Goal: Task Accomplishment & Management: Manage account settings

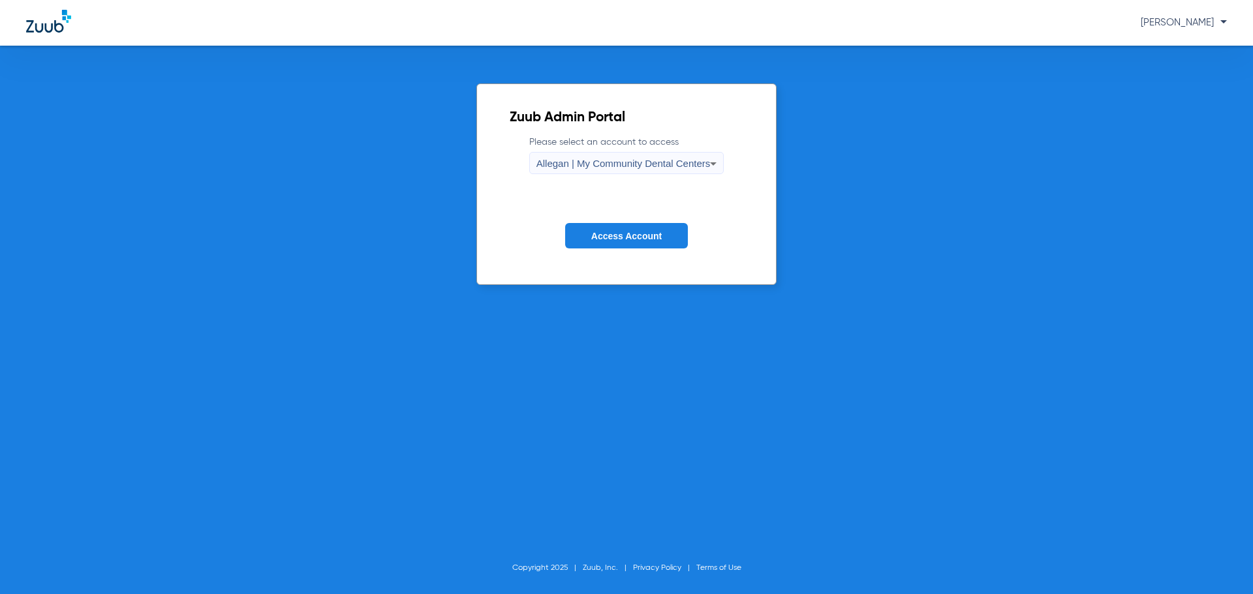
click at [679, 172] on div "Allegan | My Community Dental Centers" at bounding box center [623, 164] width 174 height 22
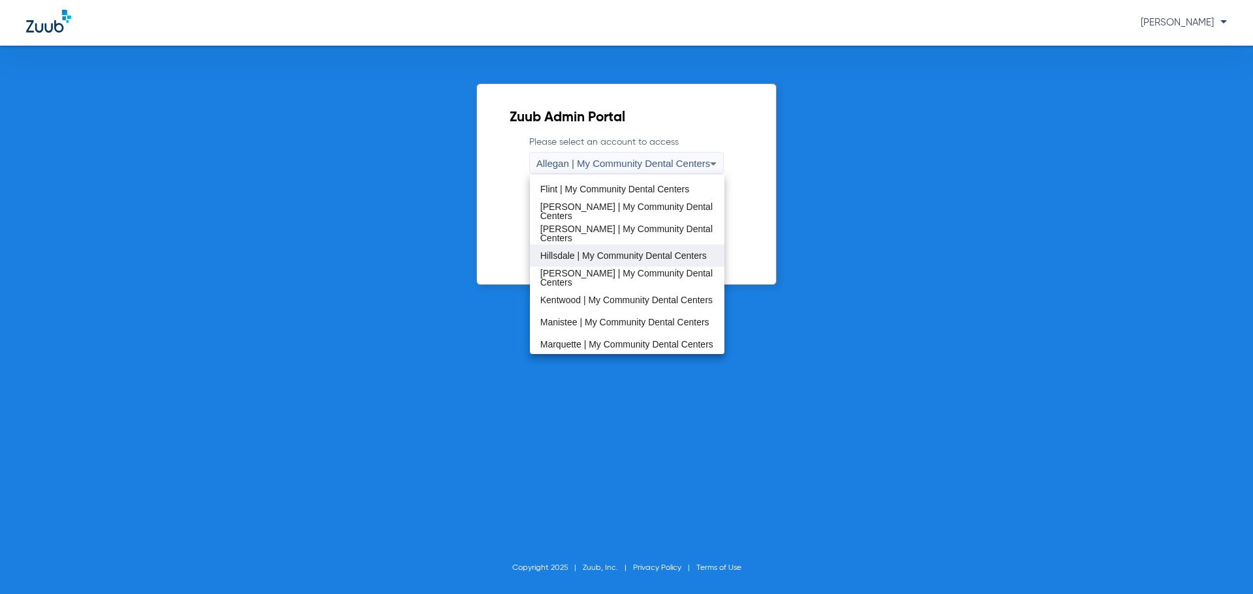
scroll to position [196, 0]
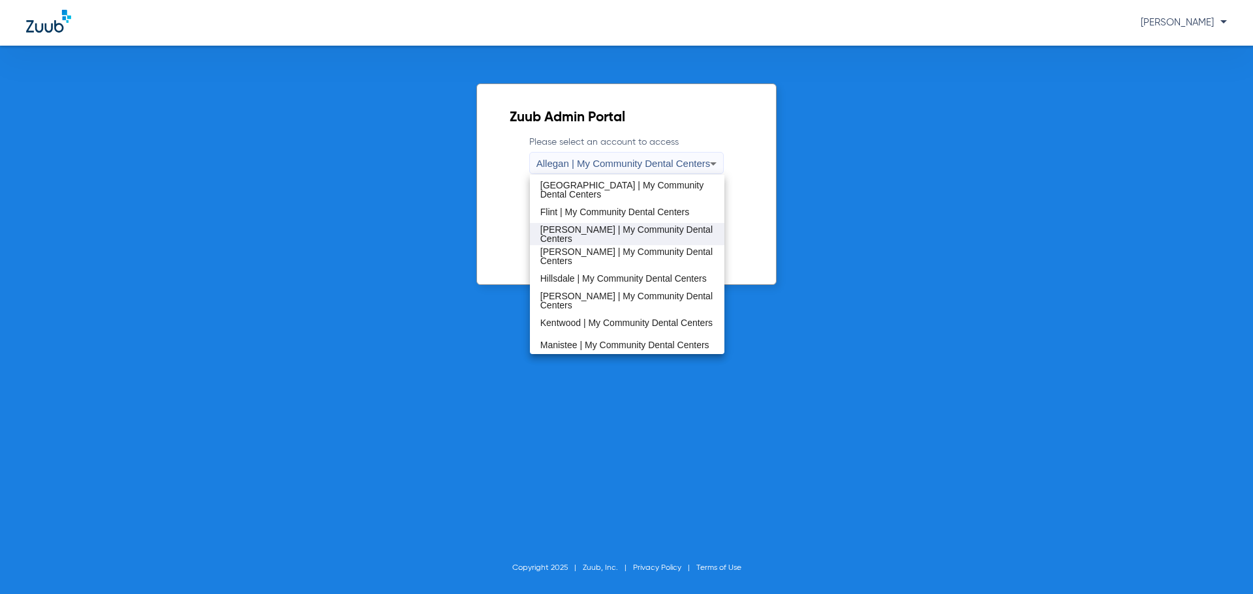
click at [639, 228] on span "Harrison | My Community Dental Centers" at bounding box center [627, 234] width 174 height 18
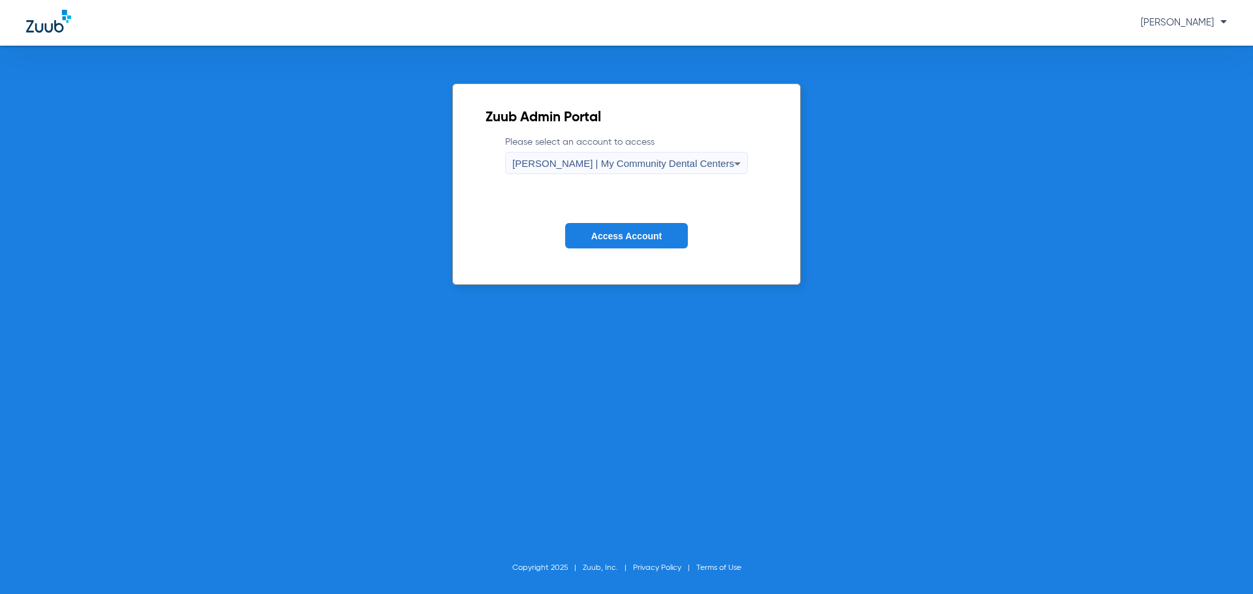
click at [639, 228] on button "Access Account" at bounding box center [626, 235] width 123 height 25
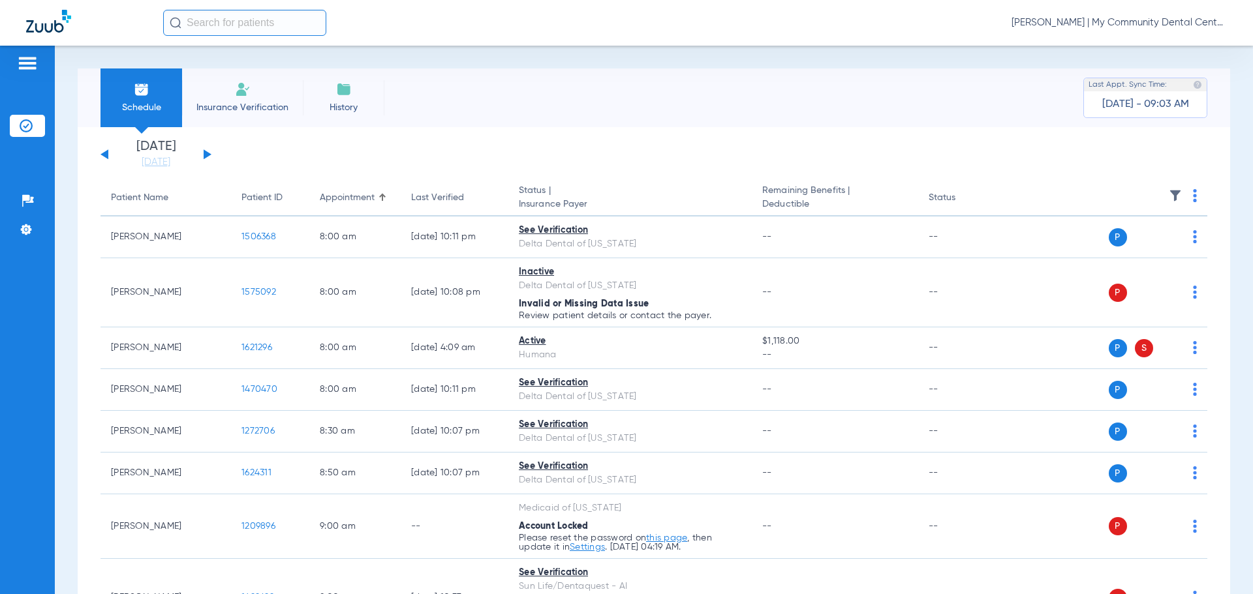
click at [200, 155] on div "Monday 06-09-2025 Tuesday 06-10-2025 Wednesday 06-11-2025 Thursday 06-12-2025 F…" at bounding box center [155, 154] width 111 height 29
click at [206, 157] on button at bounding box center [208, 154] width 8 height 10
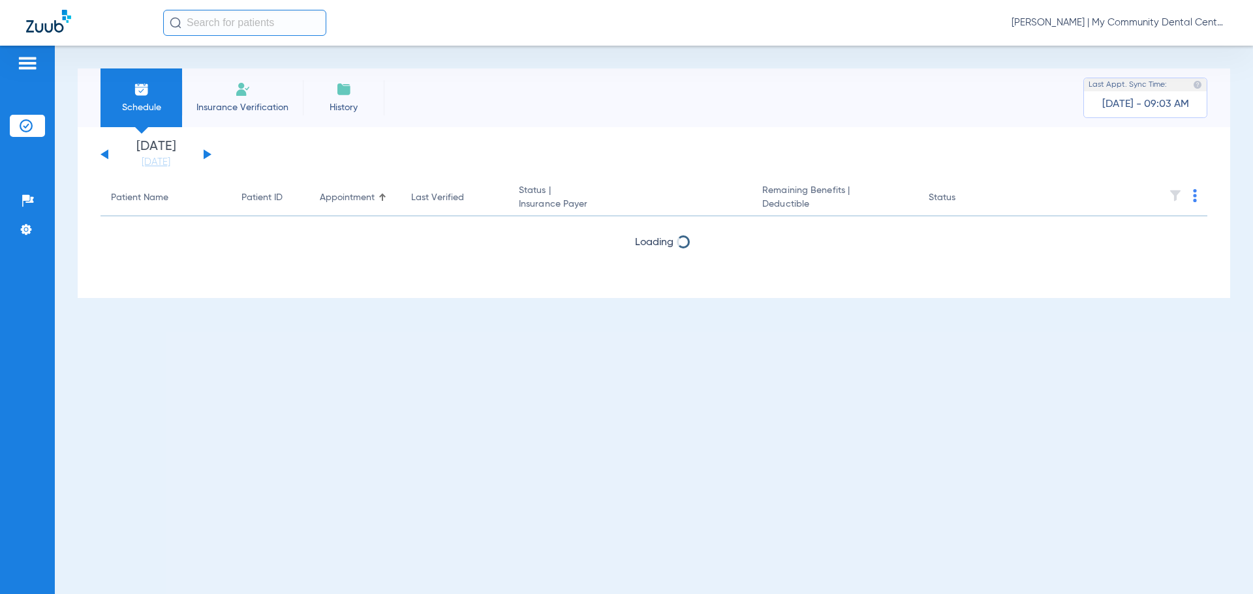
click at [206, 157] on button at bounding box center [208, 154] width 8 height 10
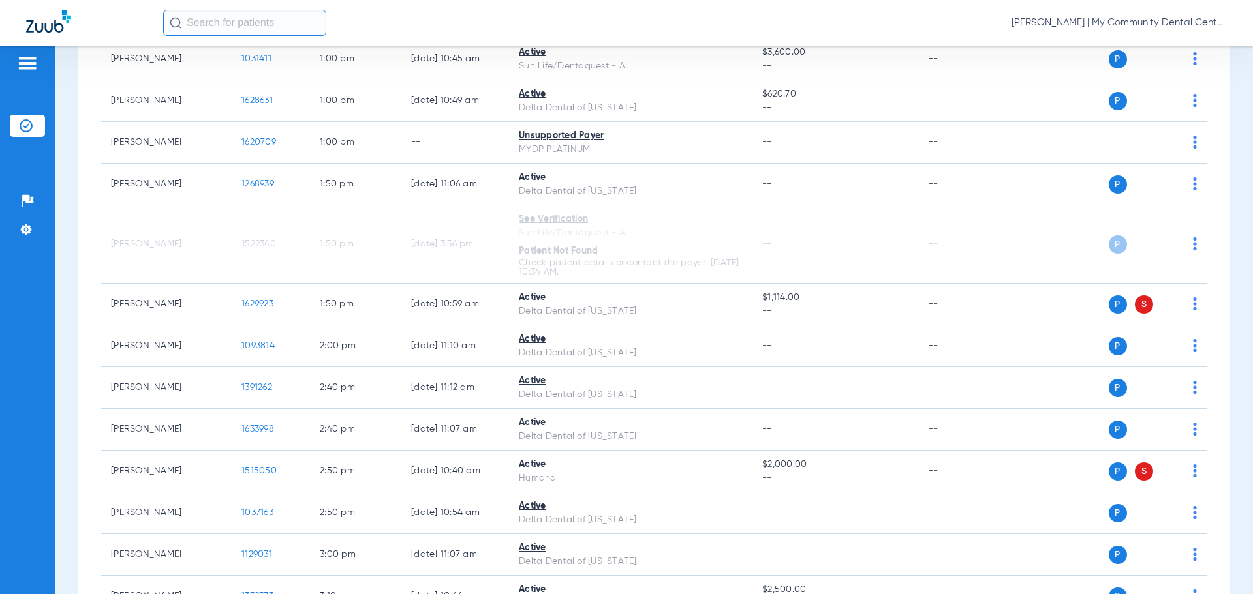
scroll to position [1044, 0]
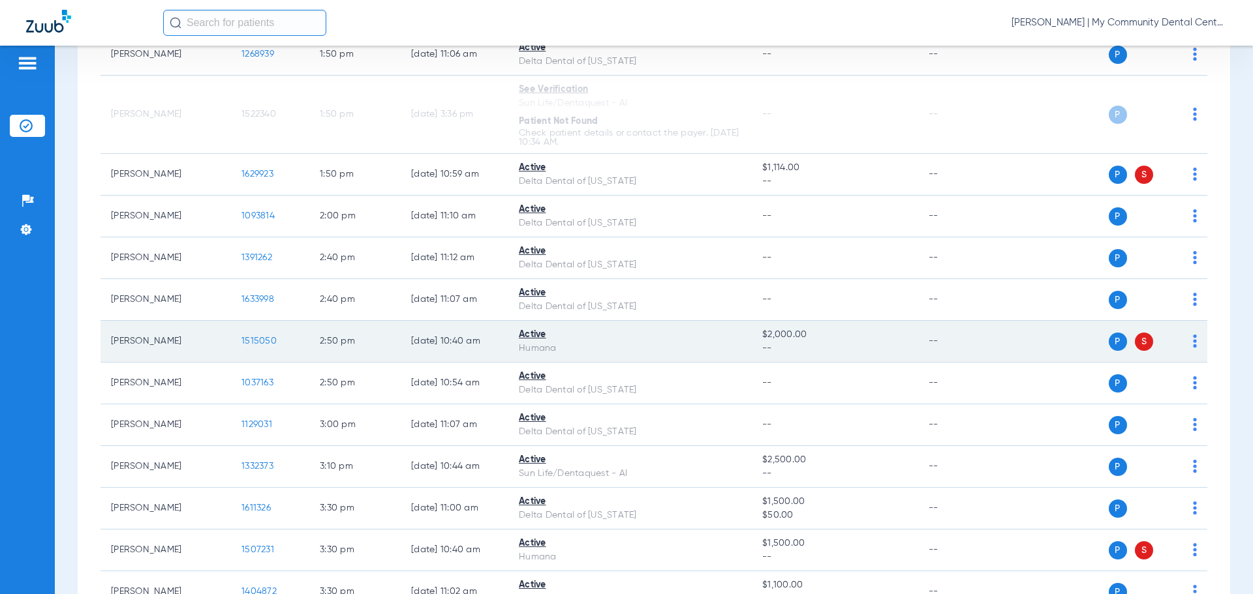
click at [487, 346] on td "08/12/25 10:40 AM" at bounding box center [455, 342] width 108 height 42
click at [254, 344] on span "1515050" at bounding box center [258, 341] width 35 height 9
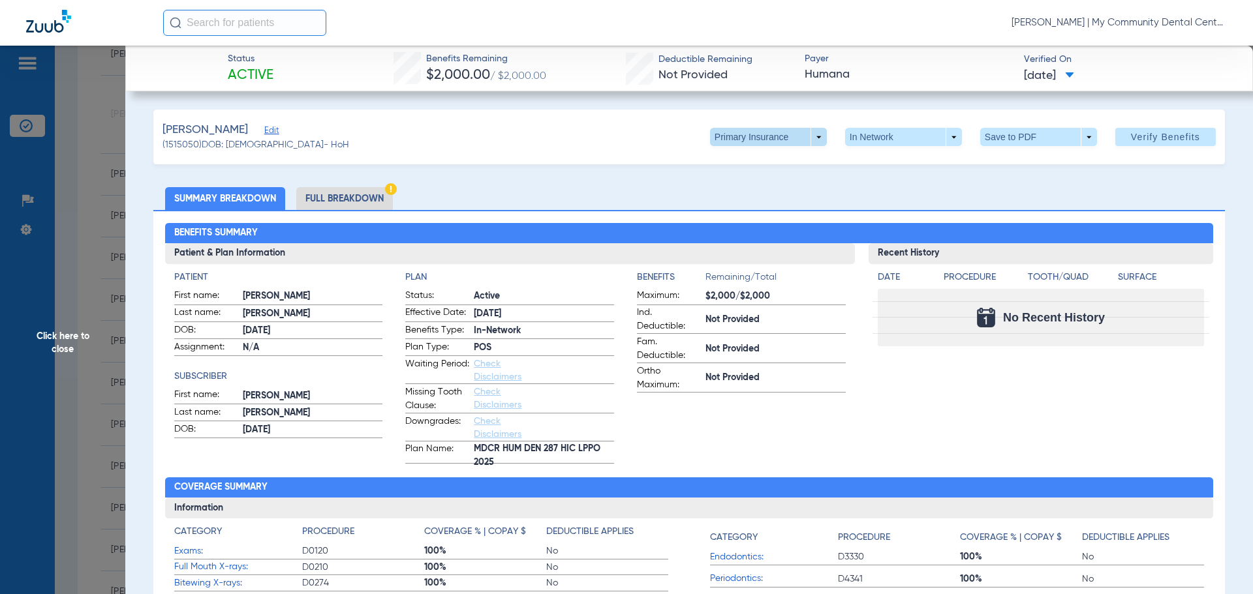
click at [807, 134] on span at bounding box center [768, 137] width 117 height 18
click at [756, 194] on button "Secondary Insurance" at bounding box center [754, 189] width 107 height 26
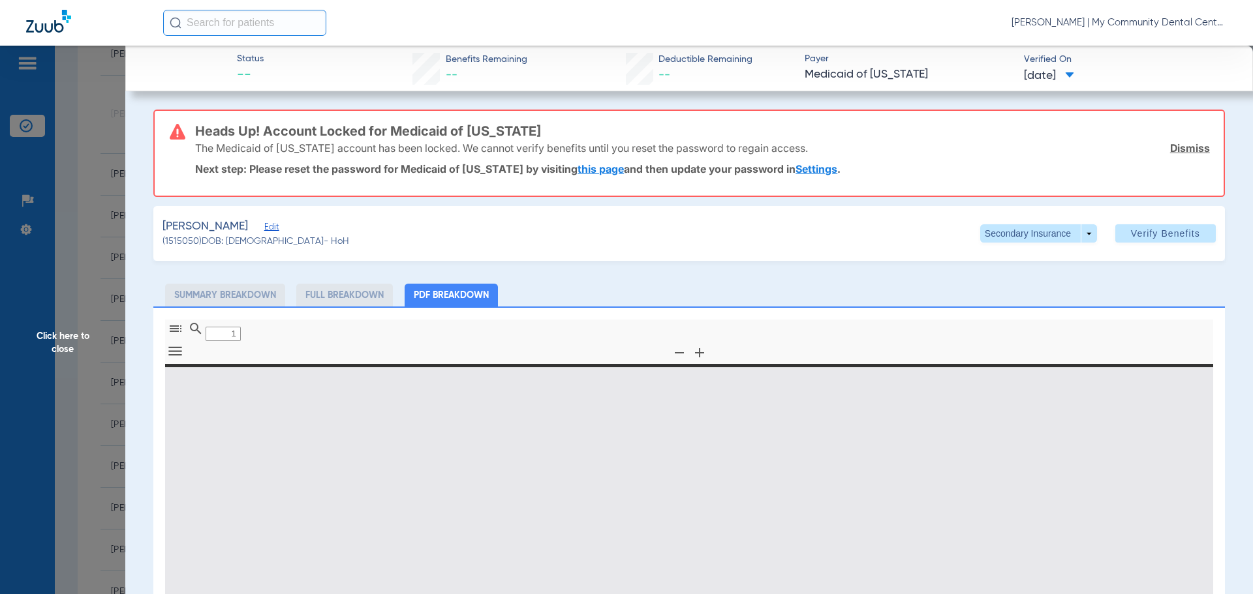
type input "0"
select select "page-width"
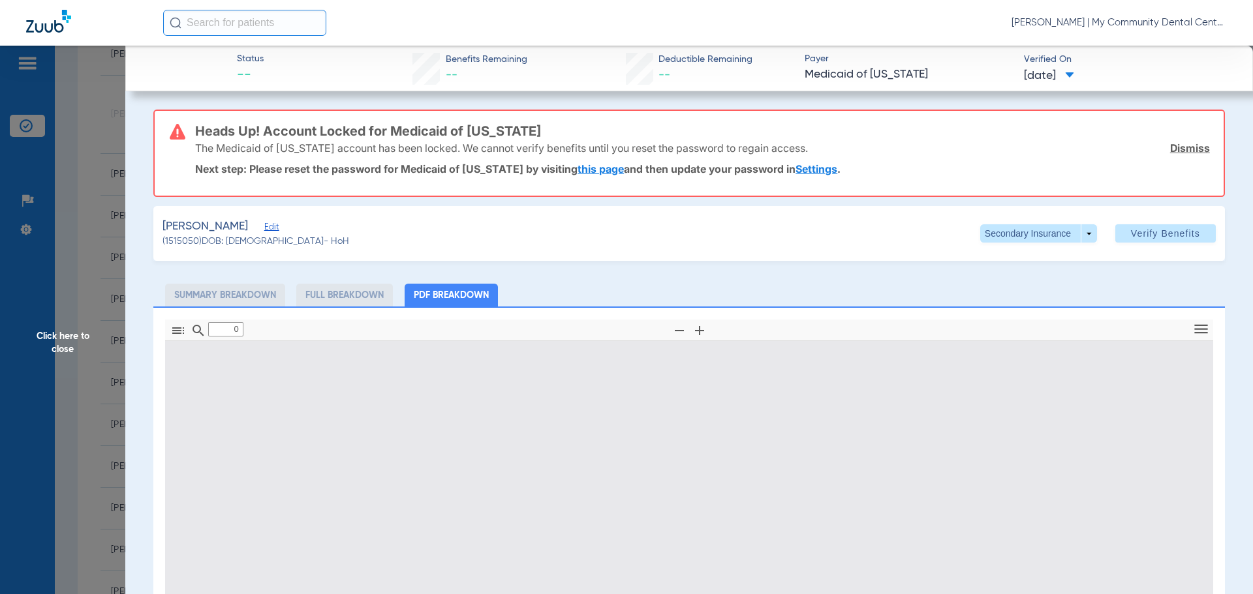
type input "1"
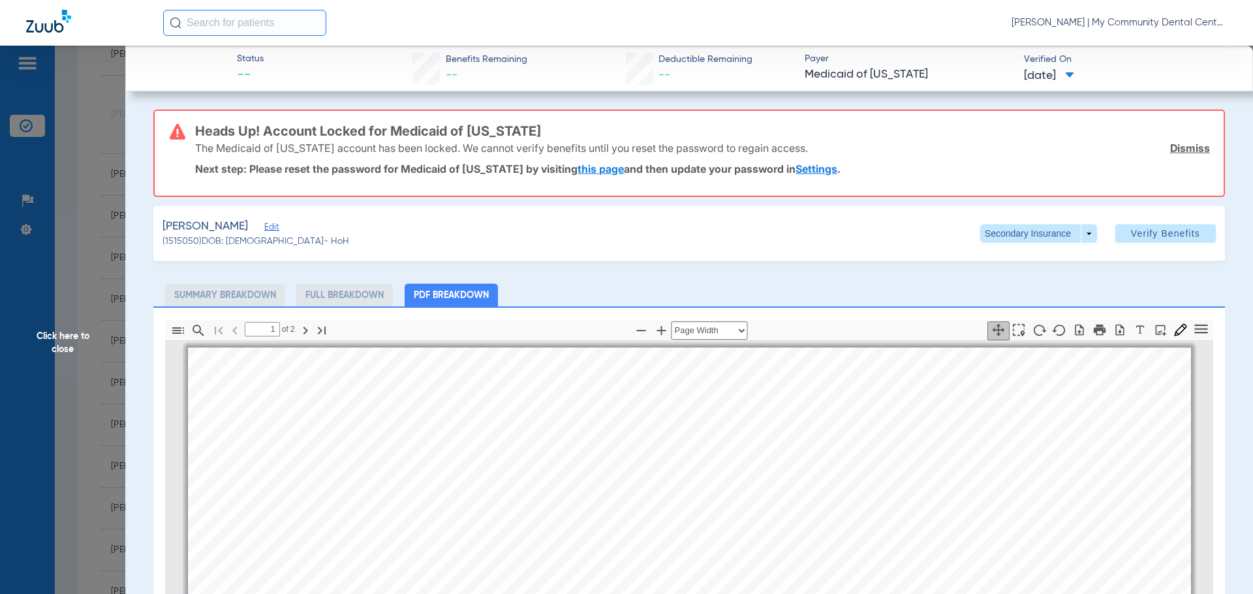
scroll to position [7, 0]
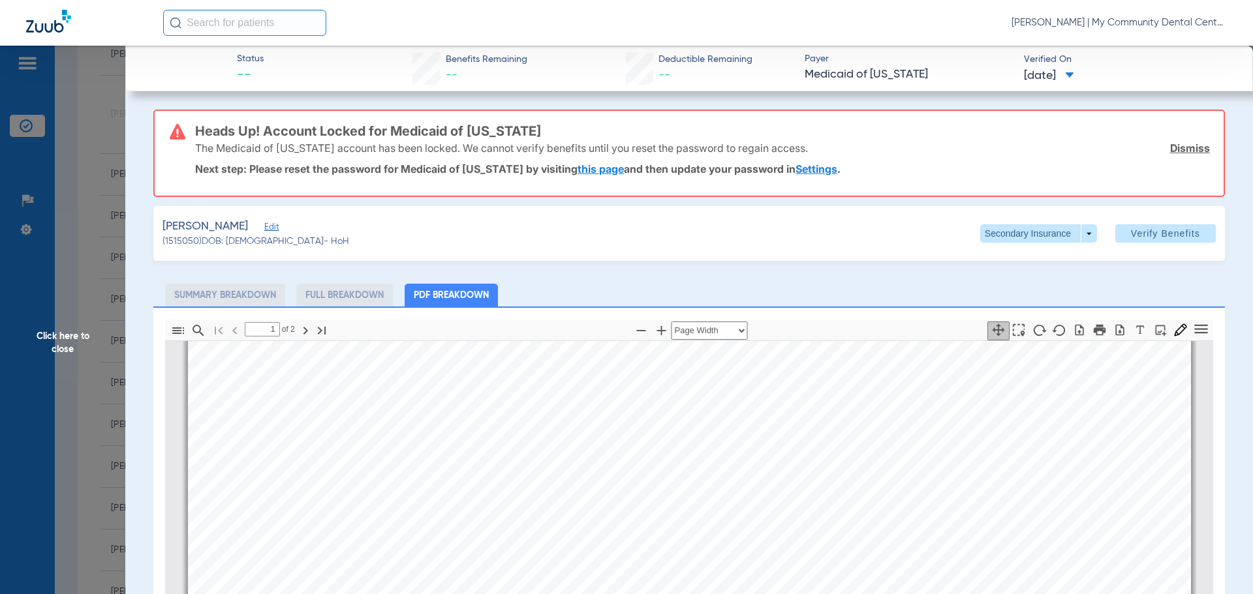
click at [608, 168] on link "this page" at bounding box center [600, 168] width 46 height 13
click at [808, 170] on link "Settings" at bounding box center [816, 168] width 42 height 13
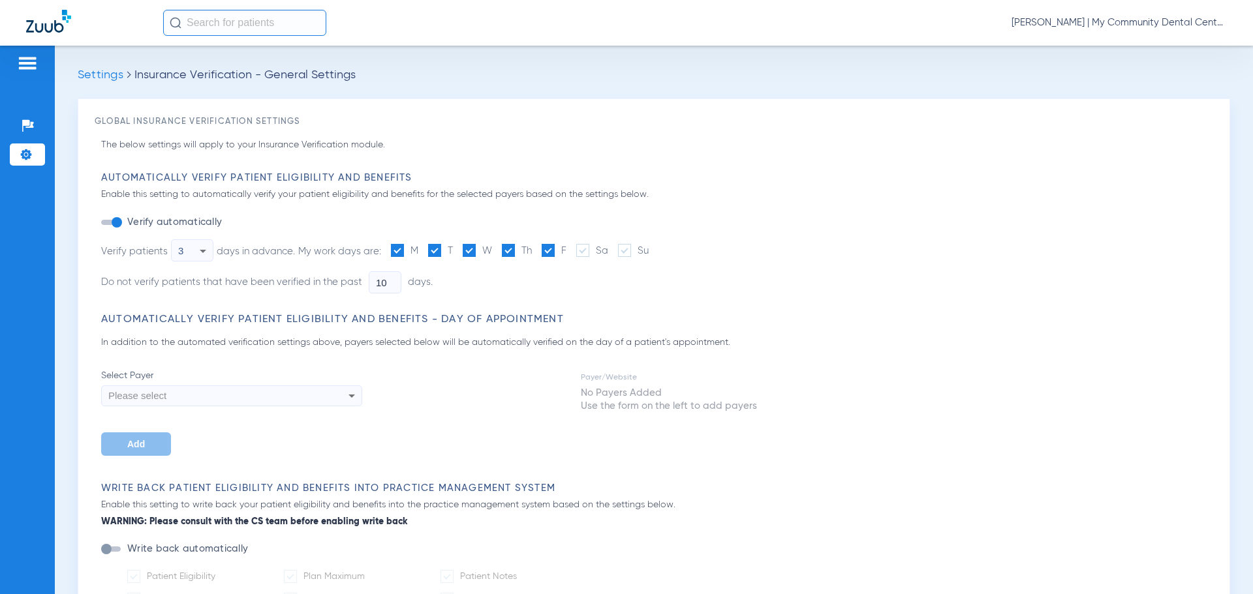
type input "0"
type input "1"
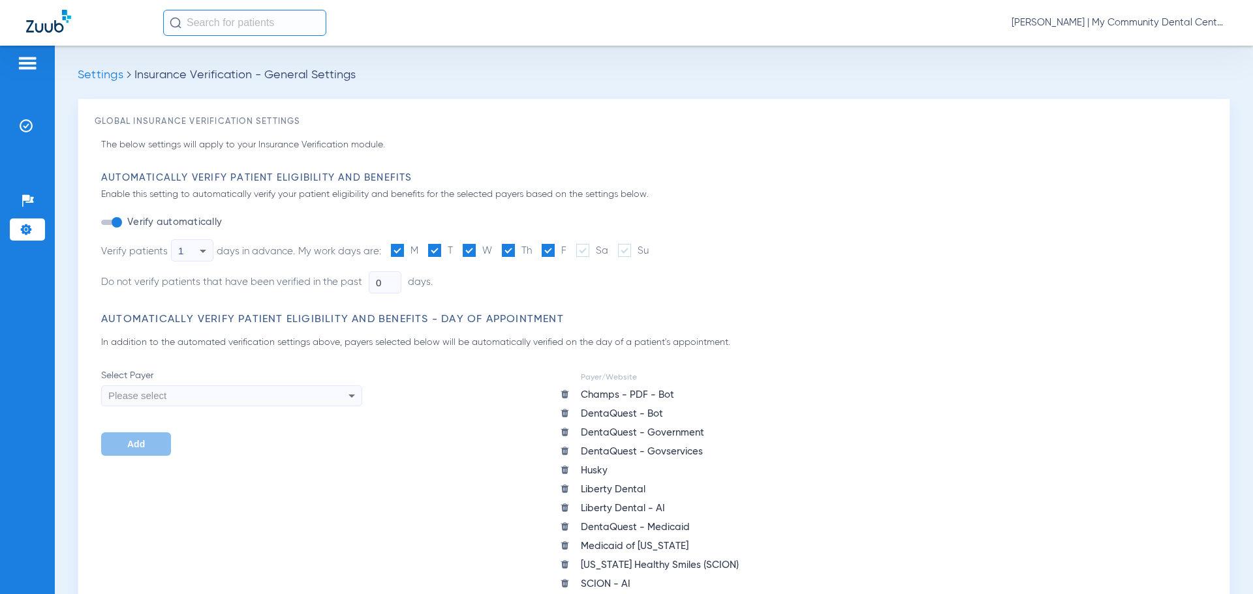
click at [331, 397] on div "Please select" at bounding box center [232, 396] width 260 height 22
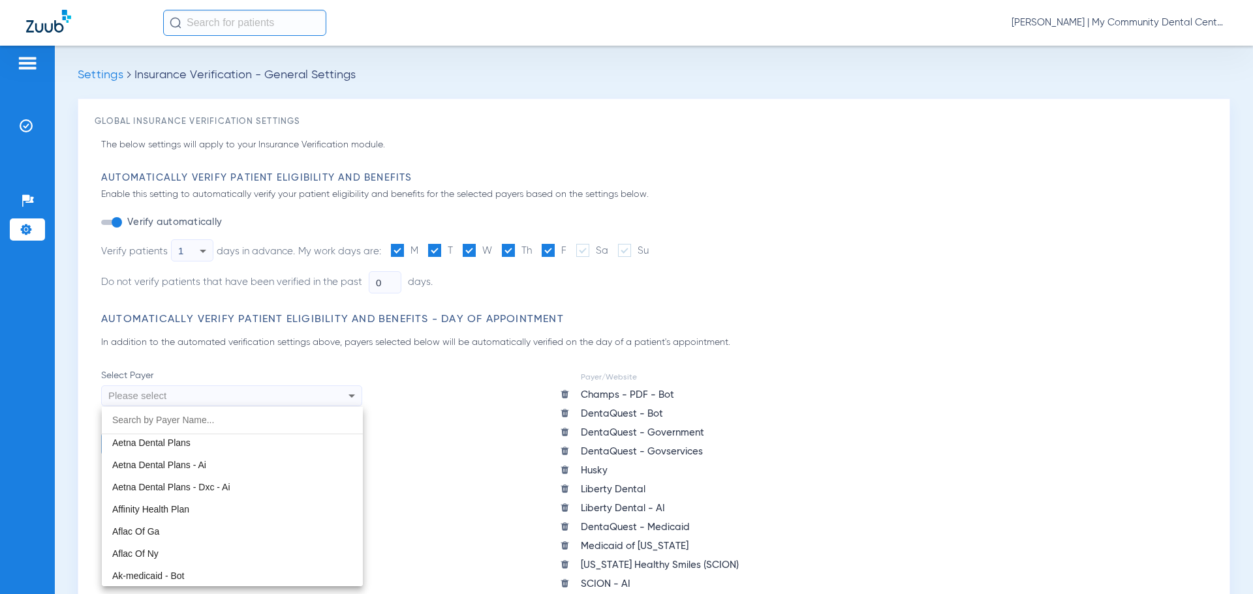
scroll to position [196, 0]
click at [622, 399] on div at bounding box center [626, 297] width 1253 height 594
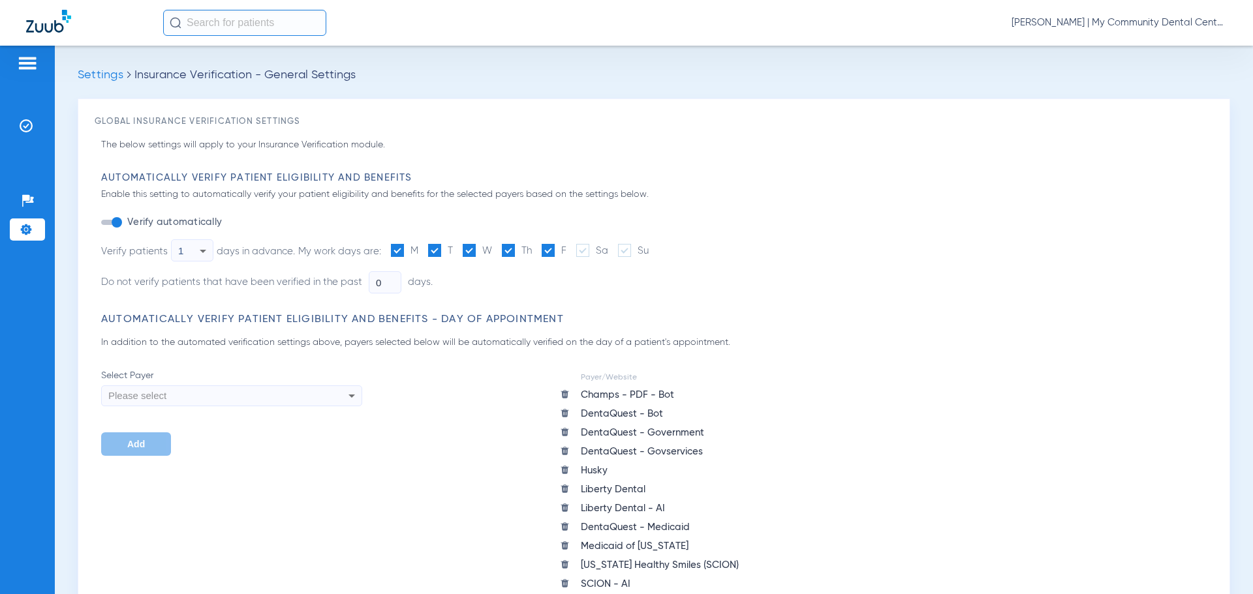
click at [311, 394] on div "Please select" at bounding box center [232, 396] width 260 height 22
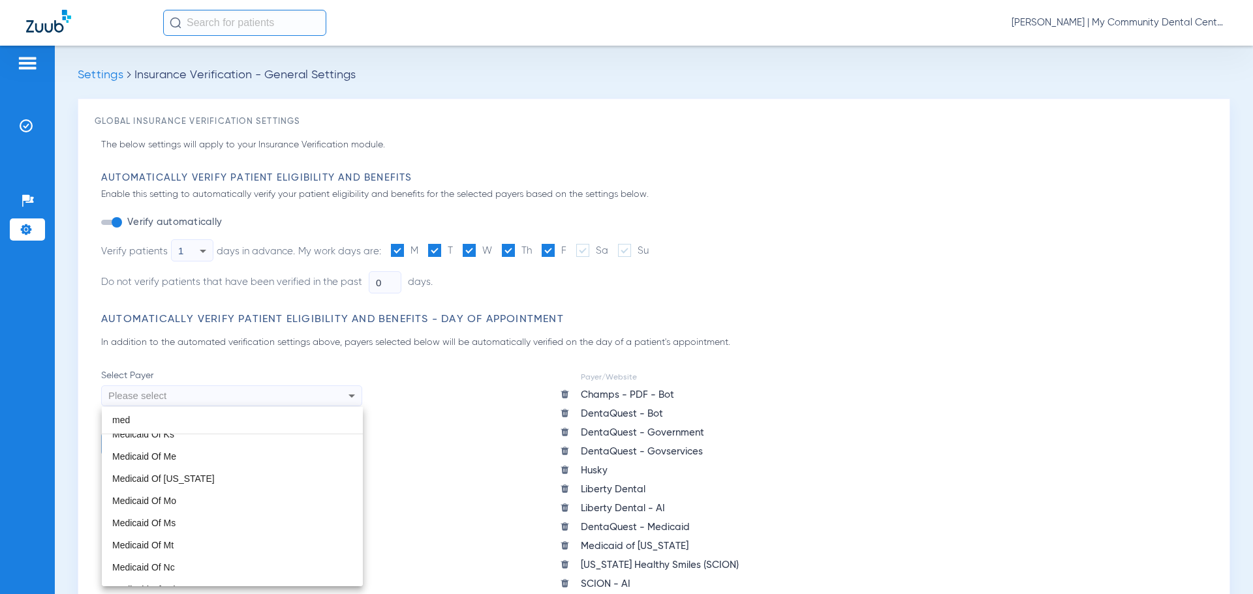
scroll to position [587, 0]
type input "med"
click at [335, 394] on div at bounding box center [626, 297] width 1253 height 594
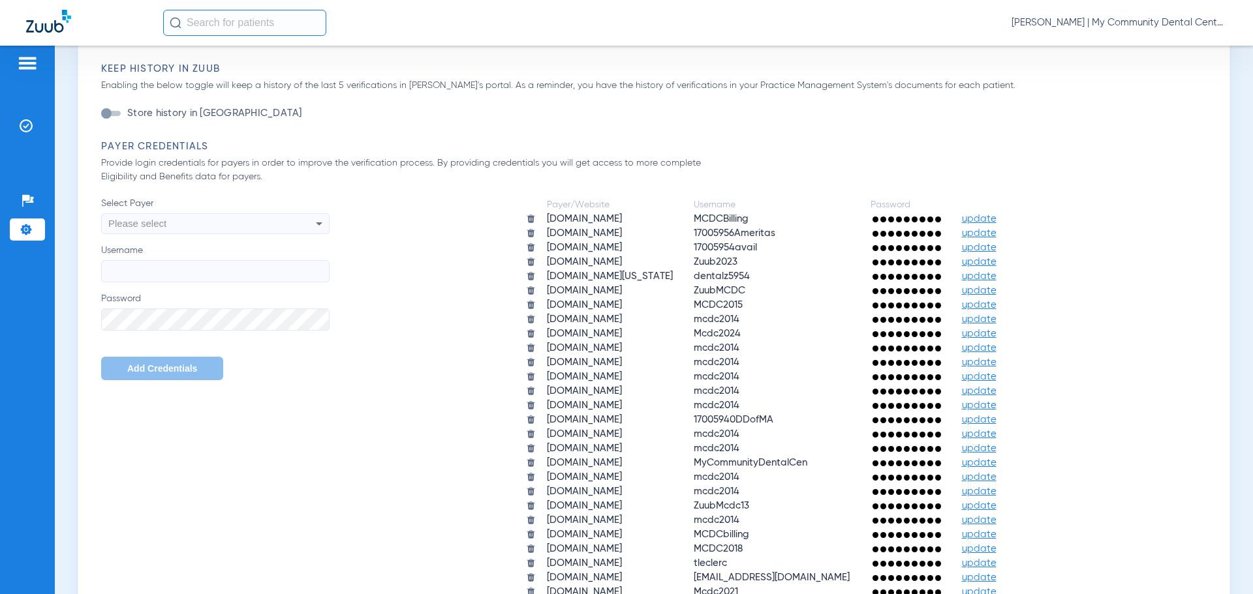
scroll to position [979, 0]
click at [316, 224] on icon at bounding box center [319, 223] width 16 height 16
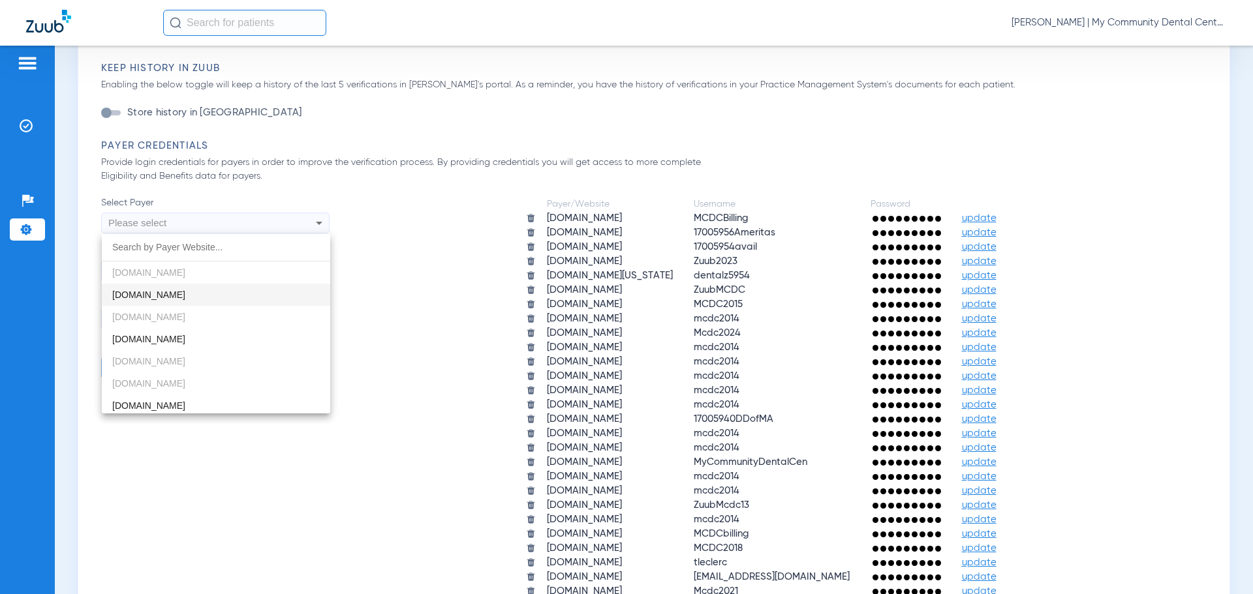
click at [335, 162] on div at bounding box center [626, 297] width 1253 height 594
